Goal: Task Accomplishment & Management: Complete application form

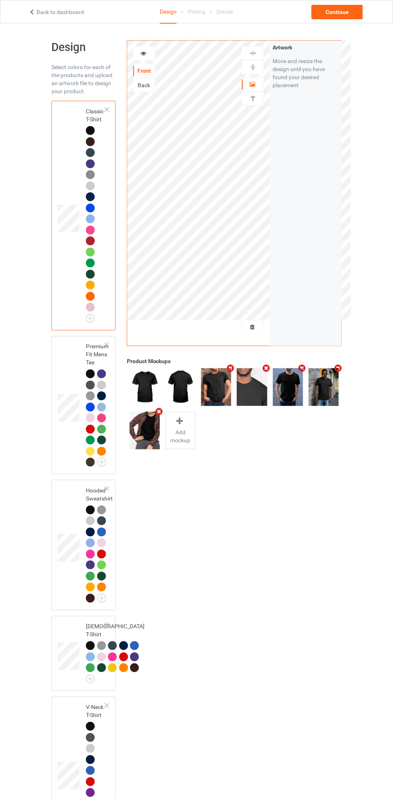
click at [257, 326] on div at bounding box center [253, 327] width 22 height 8
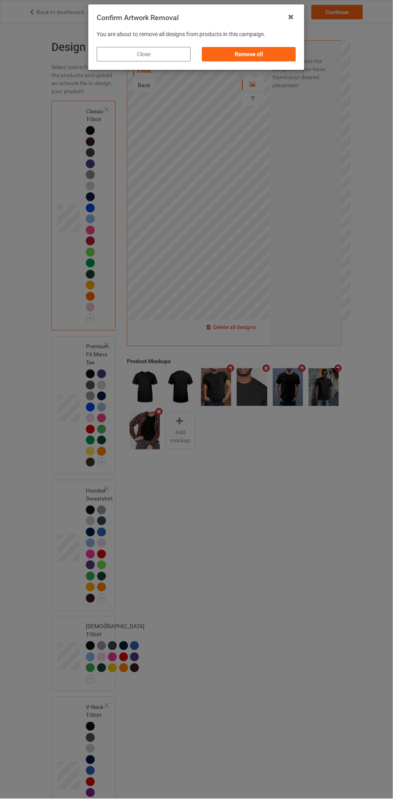
click at [269, 50] on div "Remove all" at bounding box center [249, 54] width 94 height 14
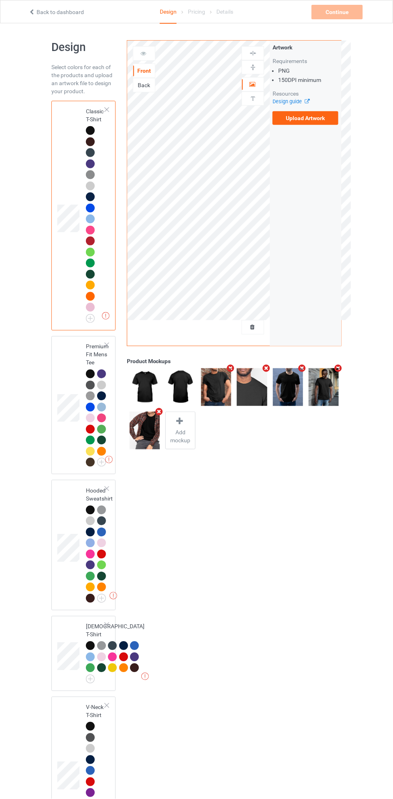
click at [318, 118] on label "Upload Artwork" at bounding box center [306, 118] width 66 height 14
click at [0, 0] on input "Upload Artwork" at bounding box center [0, 0] width 0 height 0
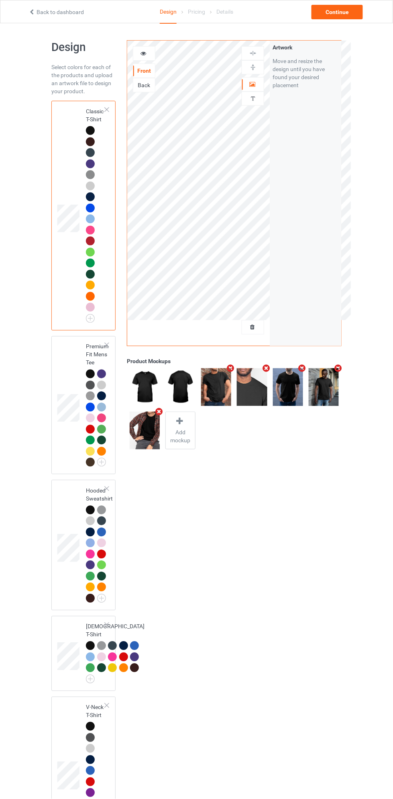
click at [71, 513] on td at bounding box center [69, 545] width 24 height 124
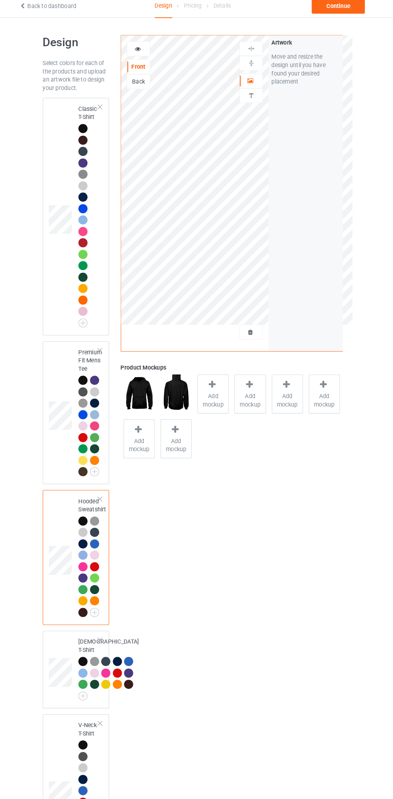
click at [260, 102] on div "Personalized text" at bounding box center [253, 99] width 22 height 14
click at [259, 88] on div "Artwork" at bounding box center [253, 84] width 22 height 14
click at [259, 105] on div "Personalized text" at bounding box center [253, 99] width 22 height 14
click at [257, 102] on div "Personalized text" at bounding box center [253, 99] width 22 height 14
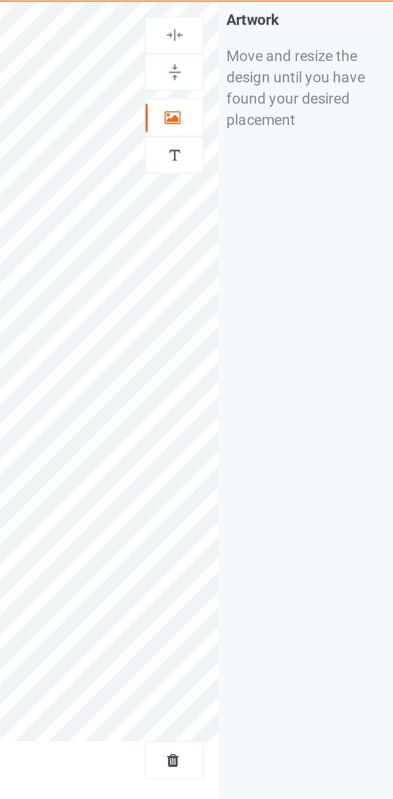
click at [255, 96] on img at bounding box center [253, 99] width 8 height 8
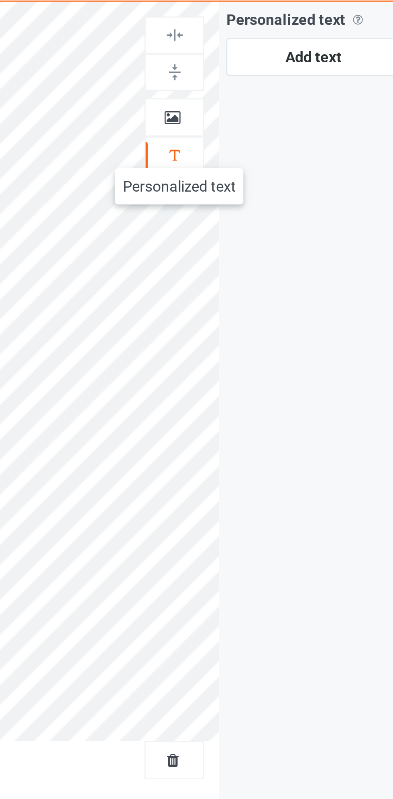
click at [255, 84] on icon at bounding box center [252, 83] width 7 height 6
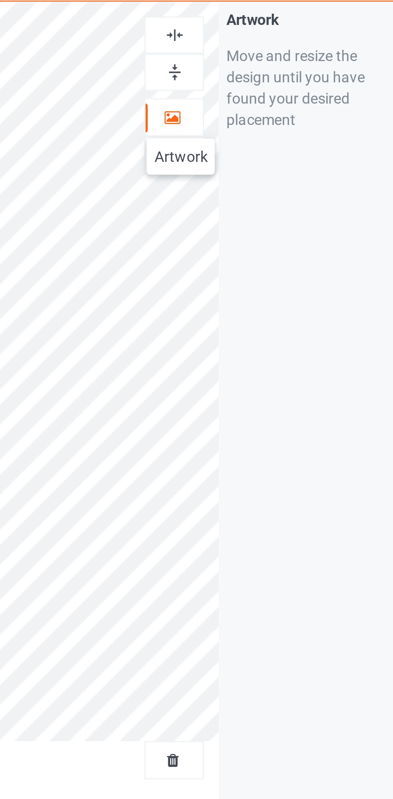
click at [255, 66] on img at bounding box center [253, 67] width 8 height 8
click at [255, 53] on img at bounding box center [253, 53] width 8 height 8
click at [257, 50] on div at bounding box center [253, 53] width 22 height 8
click at [258, 52] on div at bounding box center [253, 53] width 22 height 8
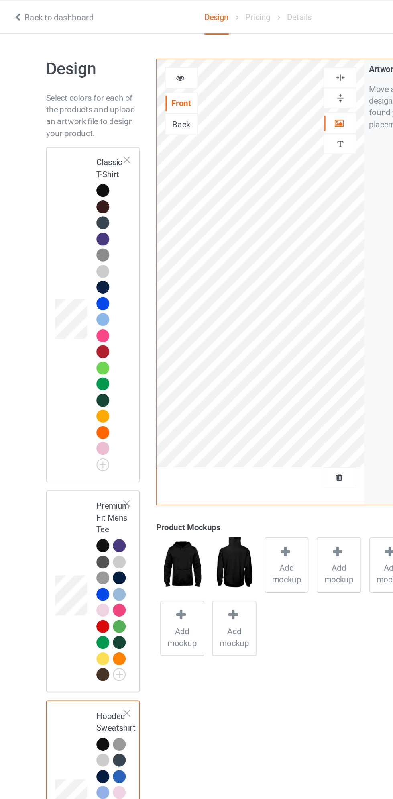
click at [64, 146] on td at bounding box center [69, 215] width 24 height 223
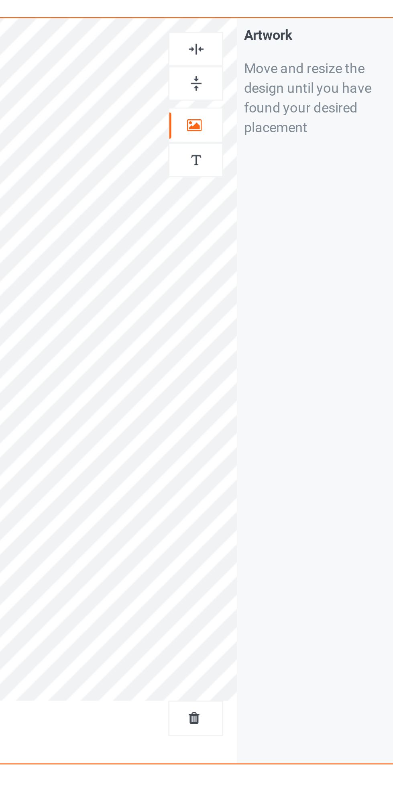
click at [253, 53] on img at bounding box center [253, 53] width 8 height 8
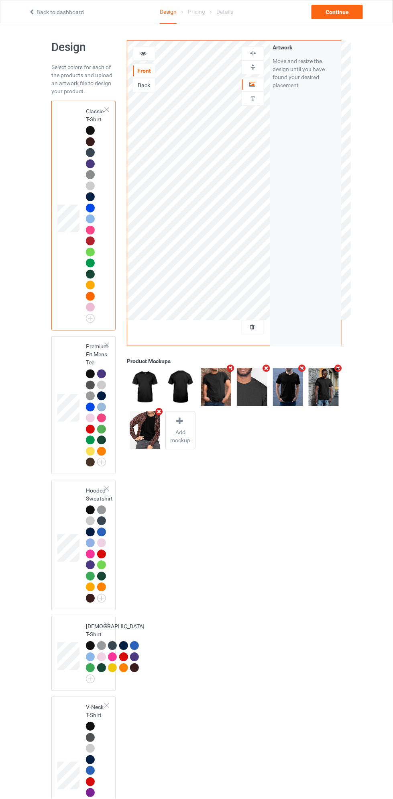
click at [270, 370] on div at bounding box center [288, 386] width 36 height 43
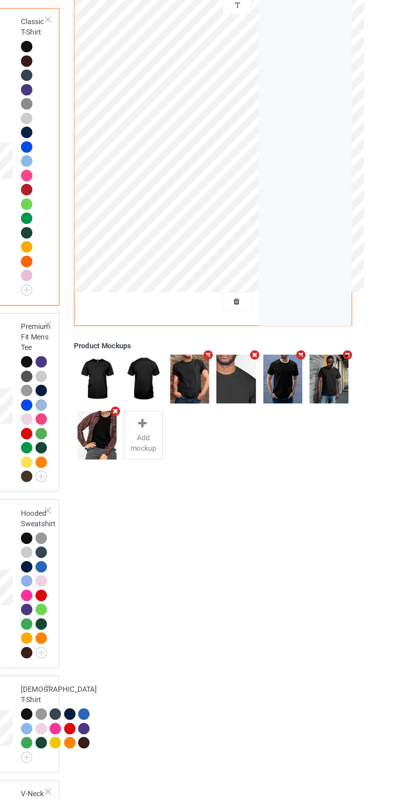
scroll to position [2, 0]
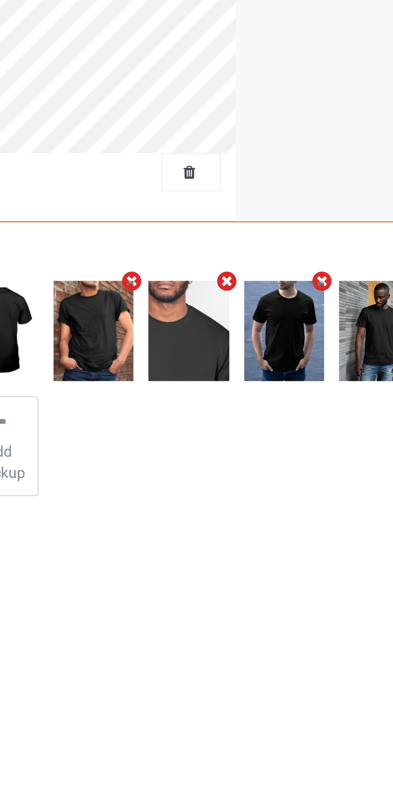
click at [267, 367] on icon "Remove mockup" at bounding box center [266, 367] width 10 height 8
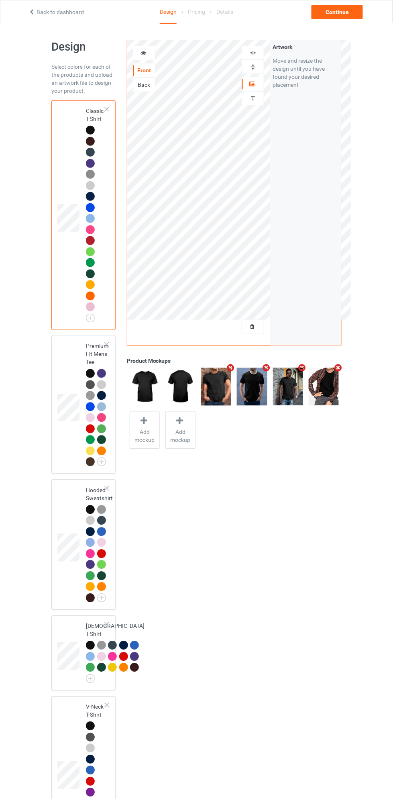
scroll to position [0, 0]
click at [343, 11] on div "Continue" at bounding box center [337, 12] width 51 height 14
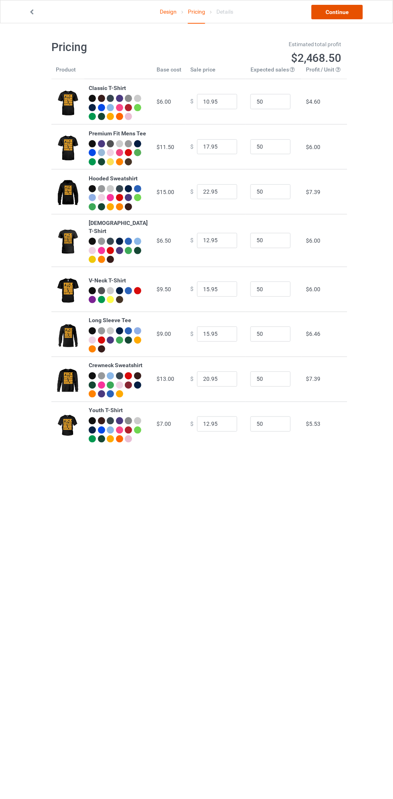
click at [346, 12] on link "Continue" at bounding box center [337, 12] width 51 height 14
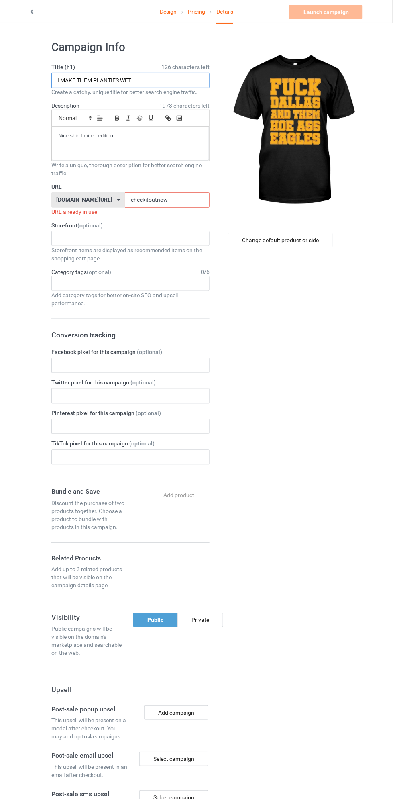
click at [183, 82] on input "I MAKE THEM PLANTIES WET" at bounding box center [130, 80] width 158 height 15
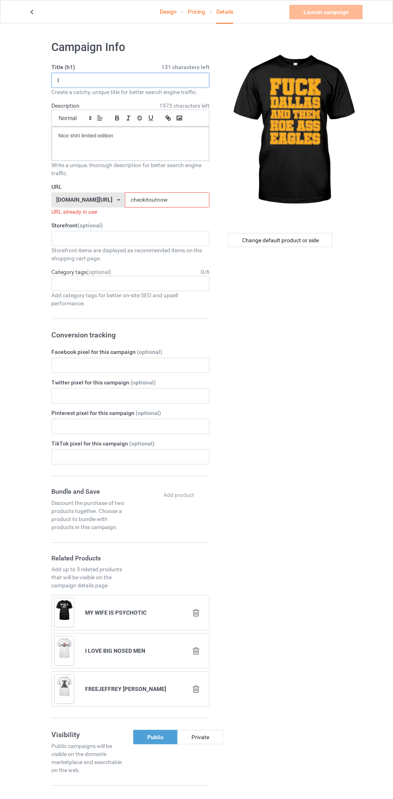
type input "I"
type input "FUCK DALLAS AND THEM HOE ASS EAGLES"
click at [179, 201] on input "checkitoutnow" at bounding box center [167, 199] width 85 height 15
type input "checkitoutnow12"
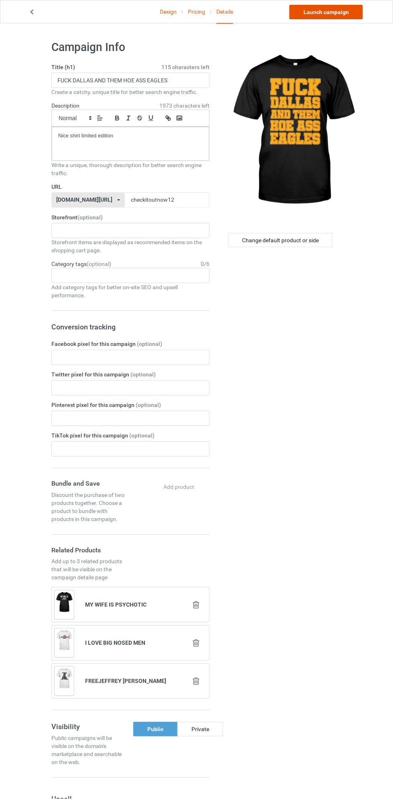
click at [334, 12] on link "Launch campaign" at bounding box center [325, 12] width 73 height 14
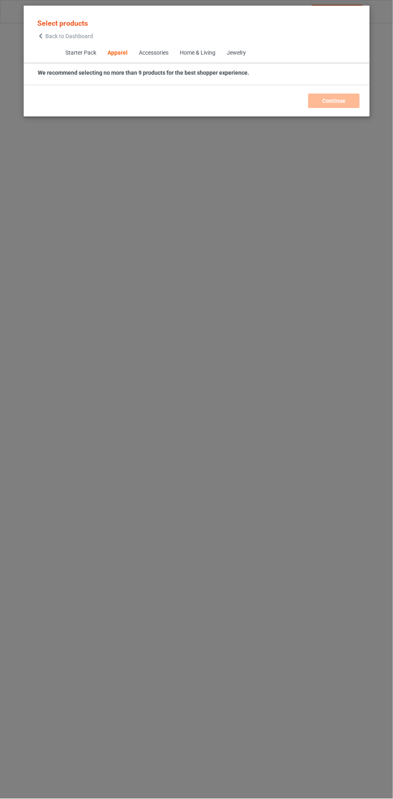
click at [49, 37] on span "Back to Dashboard" at bounding box center [69, 36] width 48 height 6
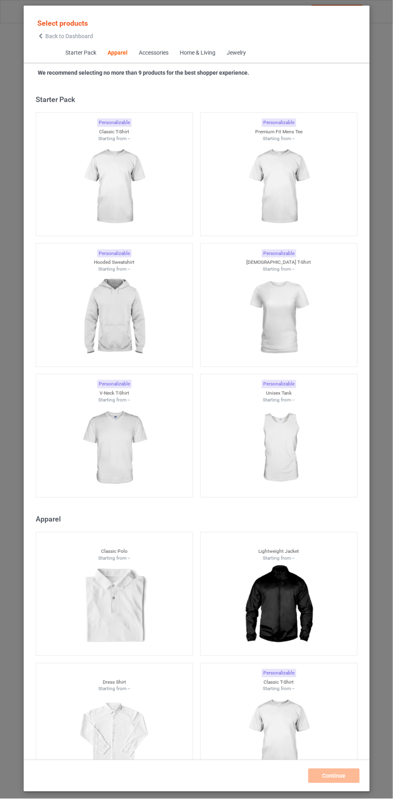
scroll to position [429, 0]
